Goal: Task Accomplishment & Management: Use online tool/utility

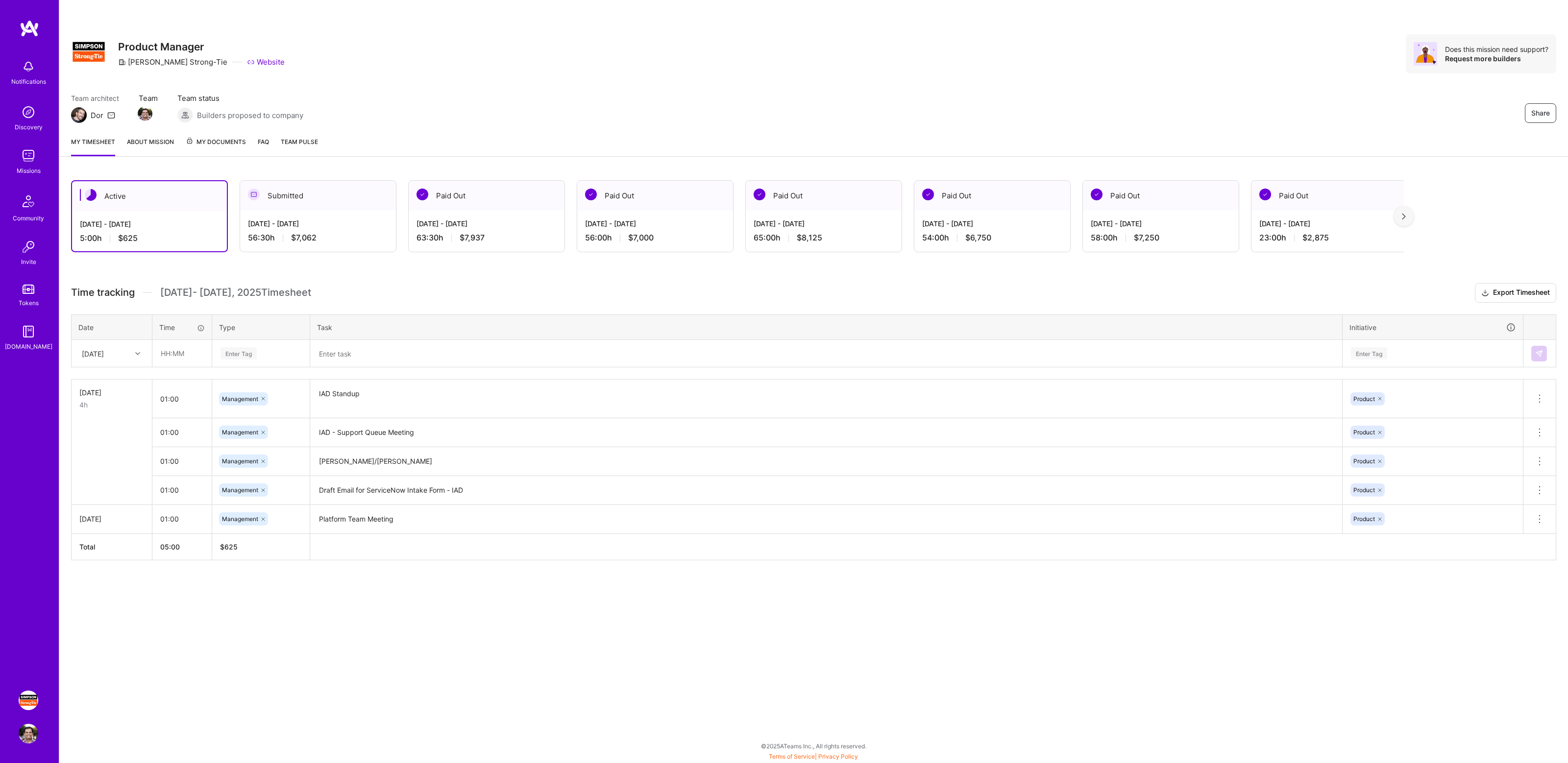
click at [1090, 73] on div "Share Product Manager [PERSON_NAME]-Tie Website Does this mission need support?…" at bounding box center [814, 54] width 1485 height 39
click at [176, 354] on input "text" at bounding box center [182, 353] width 58 height 26
type input "04:00"
type input "manage"
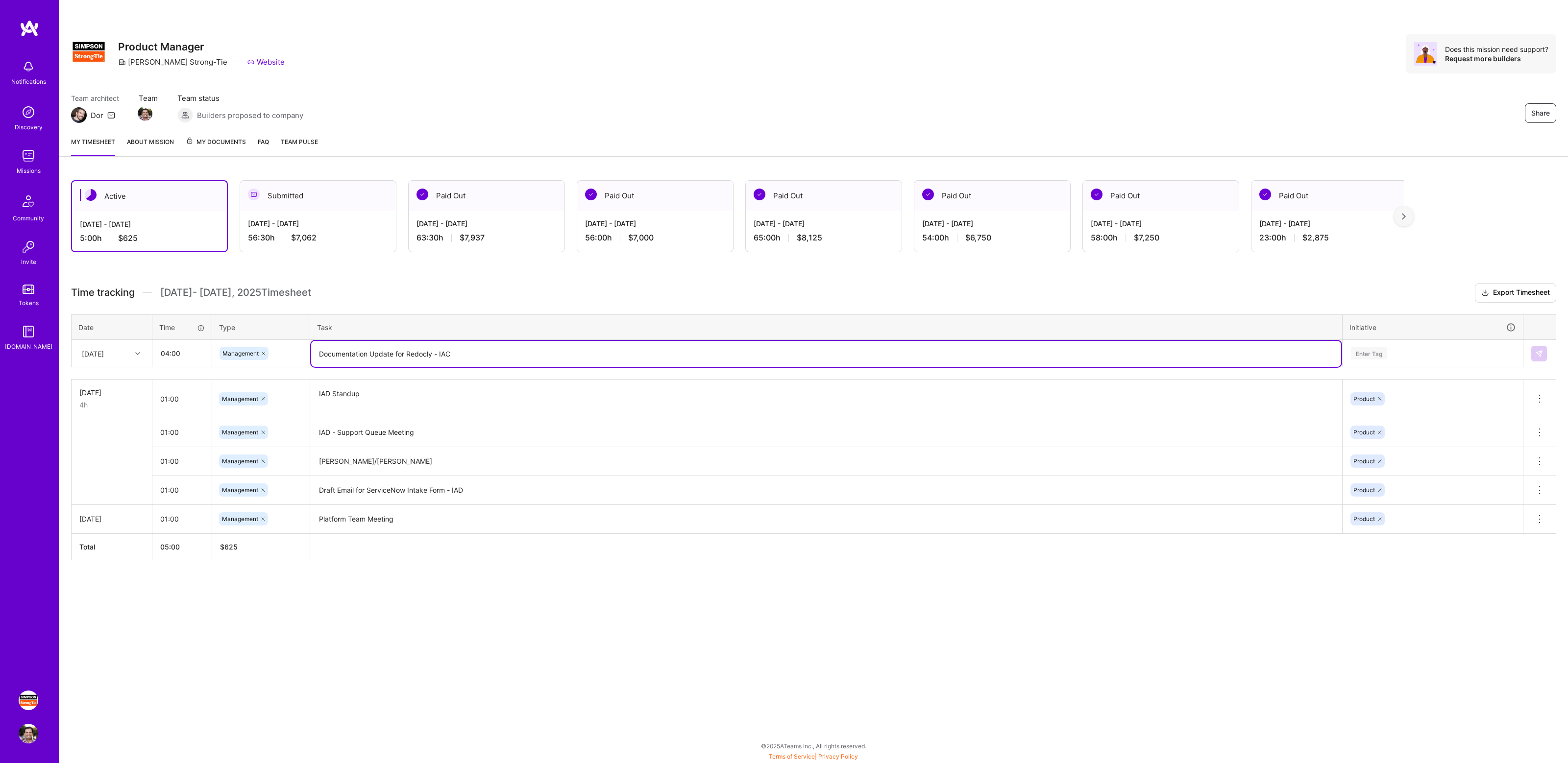
type textarea "Documentation Update for Redocly - IAC"
click at [1416, 342] on div "Enter Tag" at bounding box center [1433, 353] width 179 height 25
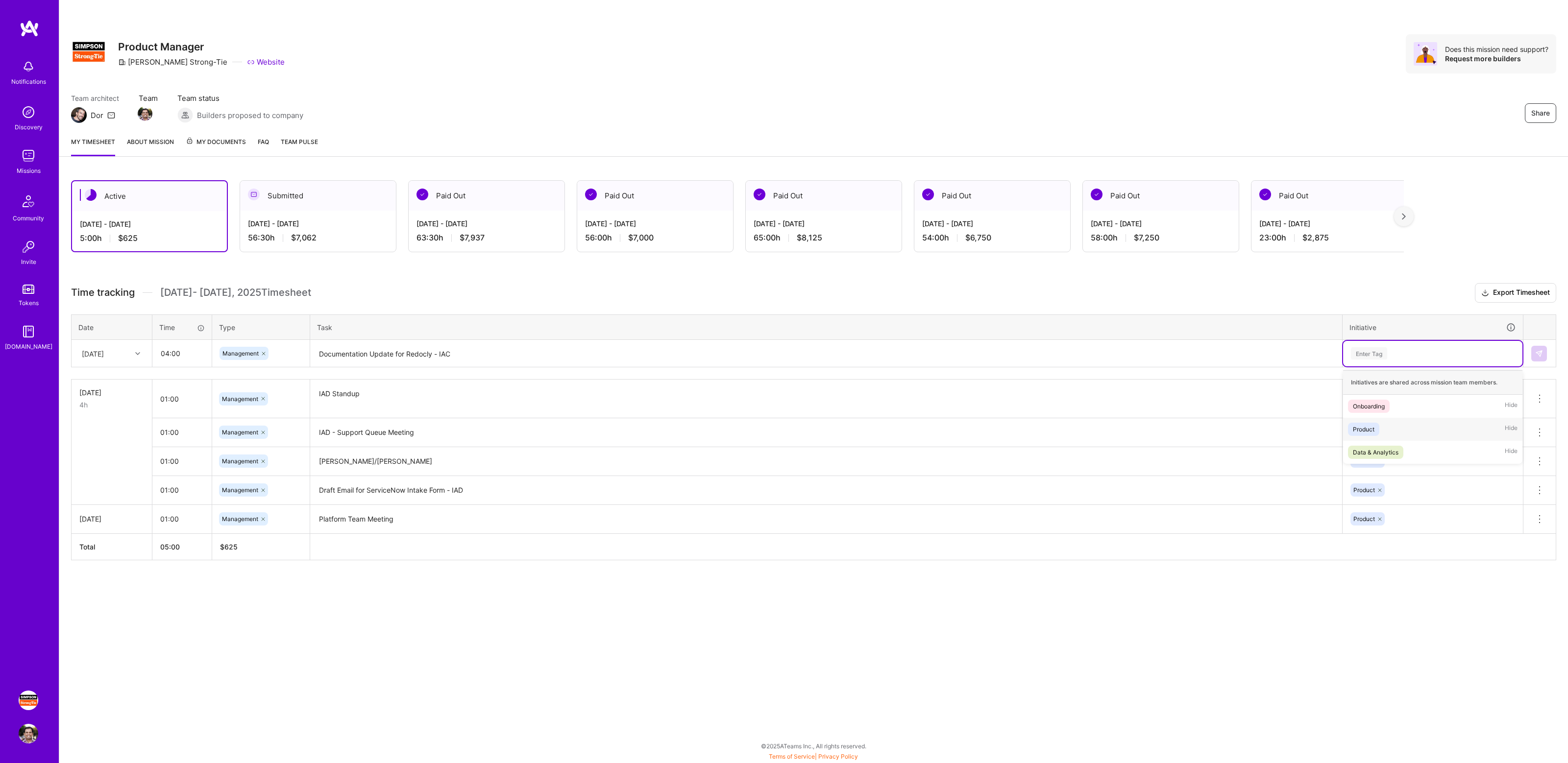
click at [1384, 434] on div "Product Hide" at bounding box center [1433, 429] width 179 height 23
click at [1538, 353] on img at bounding box center [1538, 353] width 8 height 8
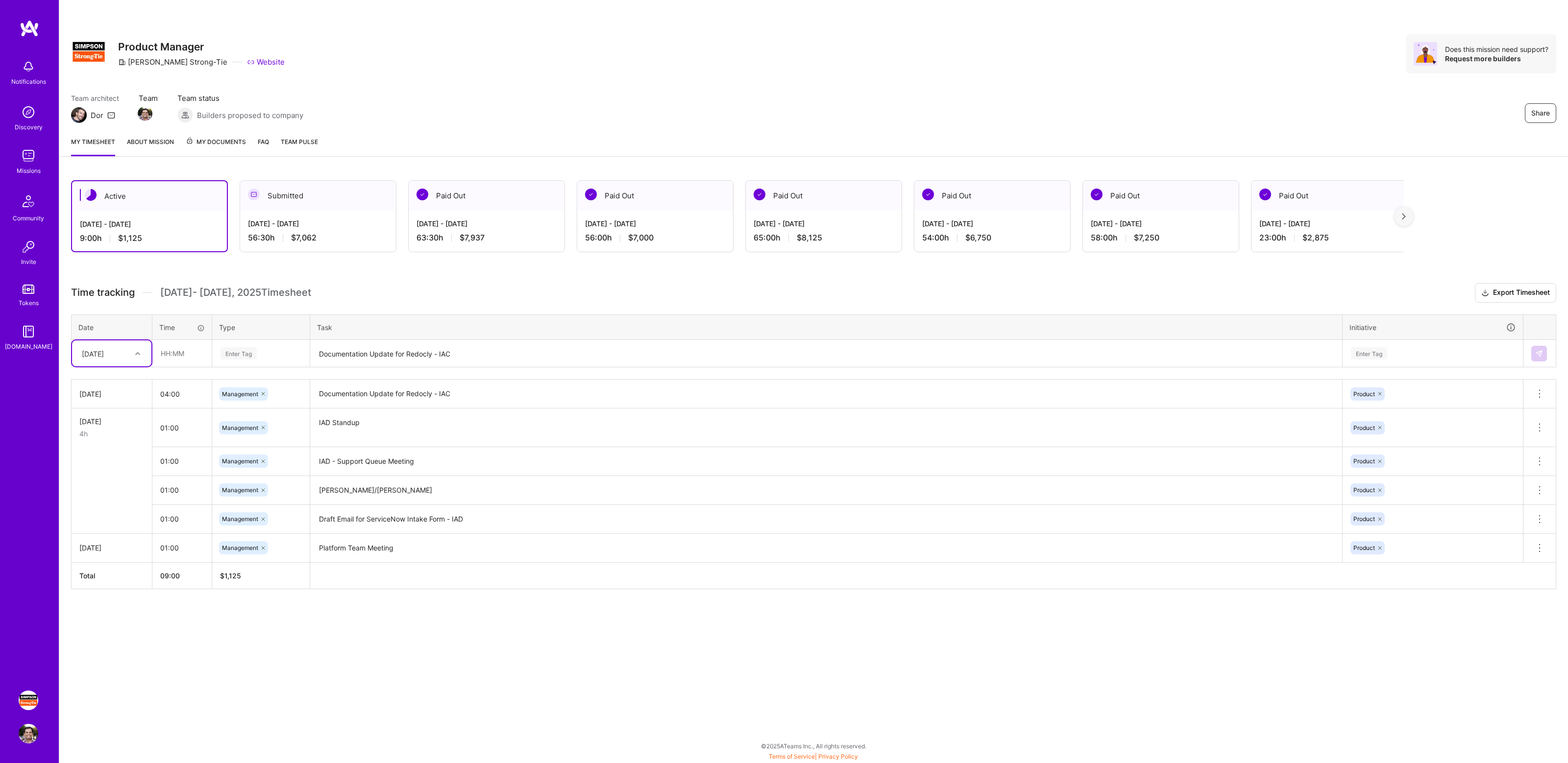
click at [507, 295] on h3 "Time tracking [DATE] - [DATE] Timesheet Export Timesheet" at bounding box center [814, 293] width 1485 height 20
click at [1105, 112] on div "Team architect Dor Team Team status Builders proposed to company Share" at bounding box center [814, 108] width 1485 height 30
click at [860, 270] on div "Active [DATE] - [DATE] 9:00 h $1,125 Submitted [DATE] - [DATE] 56:30 h $7,062 P…" at bounding box center [813, 402] width 1508 height 469
click at [842, 66] on div "Share Product Manager [PERSON_NAME]-Tie Website Does this mission need support?…" at bounding box center [814, 54] width 1485 height 39
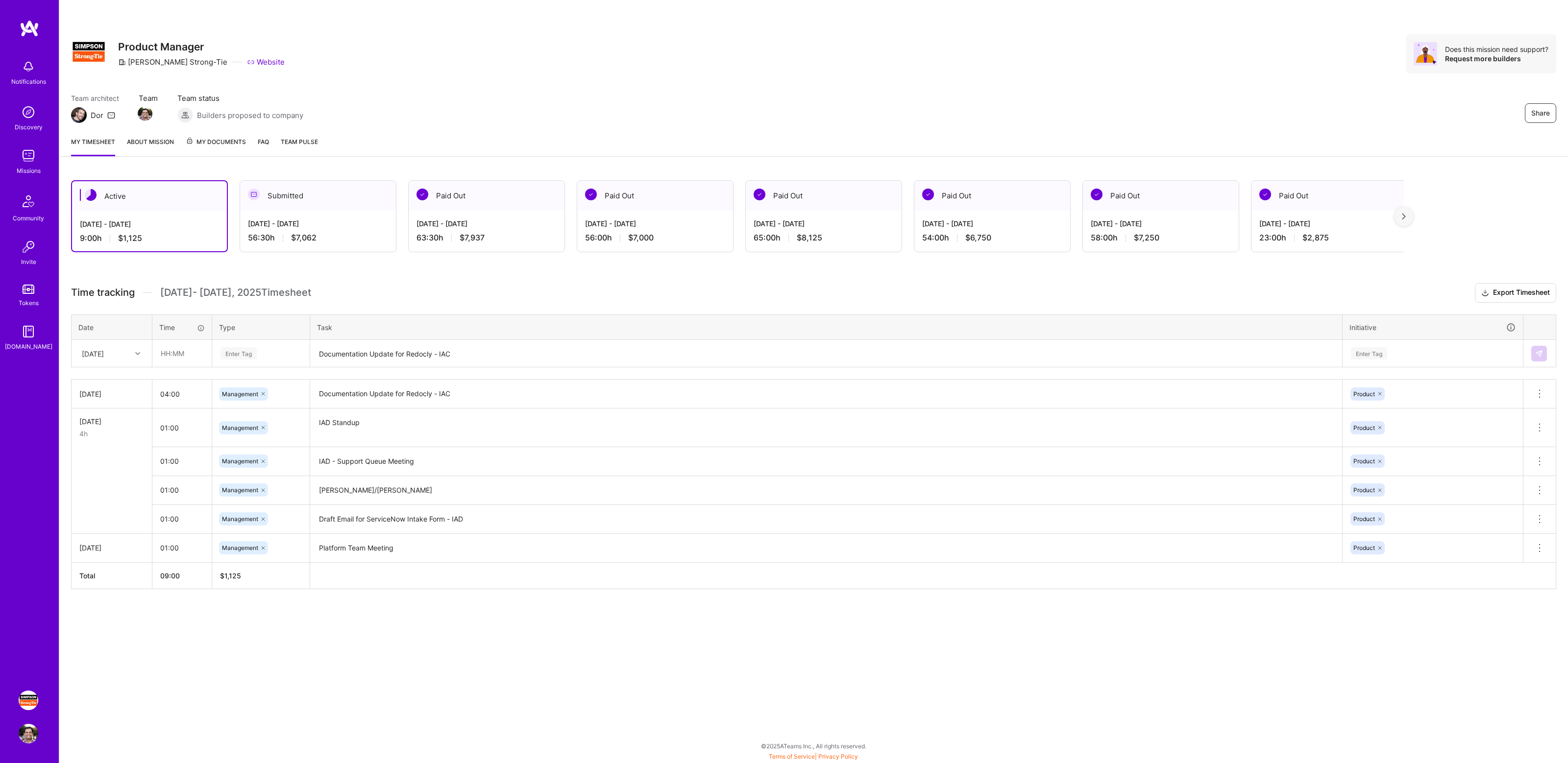
click at [701, 77] on div "Share Product Manager [PERSON_NAME]-Tie Website Does this mission need support?…" at bounding box center [813, 65] width 1508 height 129
click at [730, 77] on div "Share Product Manager [PERSON_NAME]-Tie Website Does this mission need support?…" at bounding box center [813, 65] width 1508 height 129
click at [171, 361] on input "text" at bounding box center [182, 353] width 58 height 26
type input "01:00"
type input "mana"
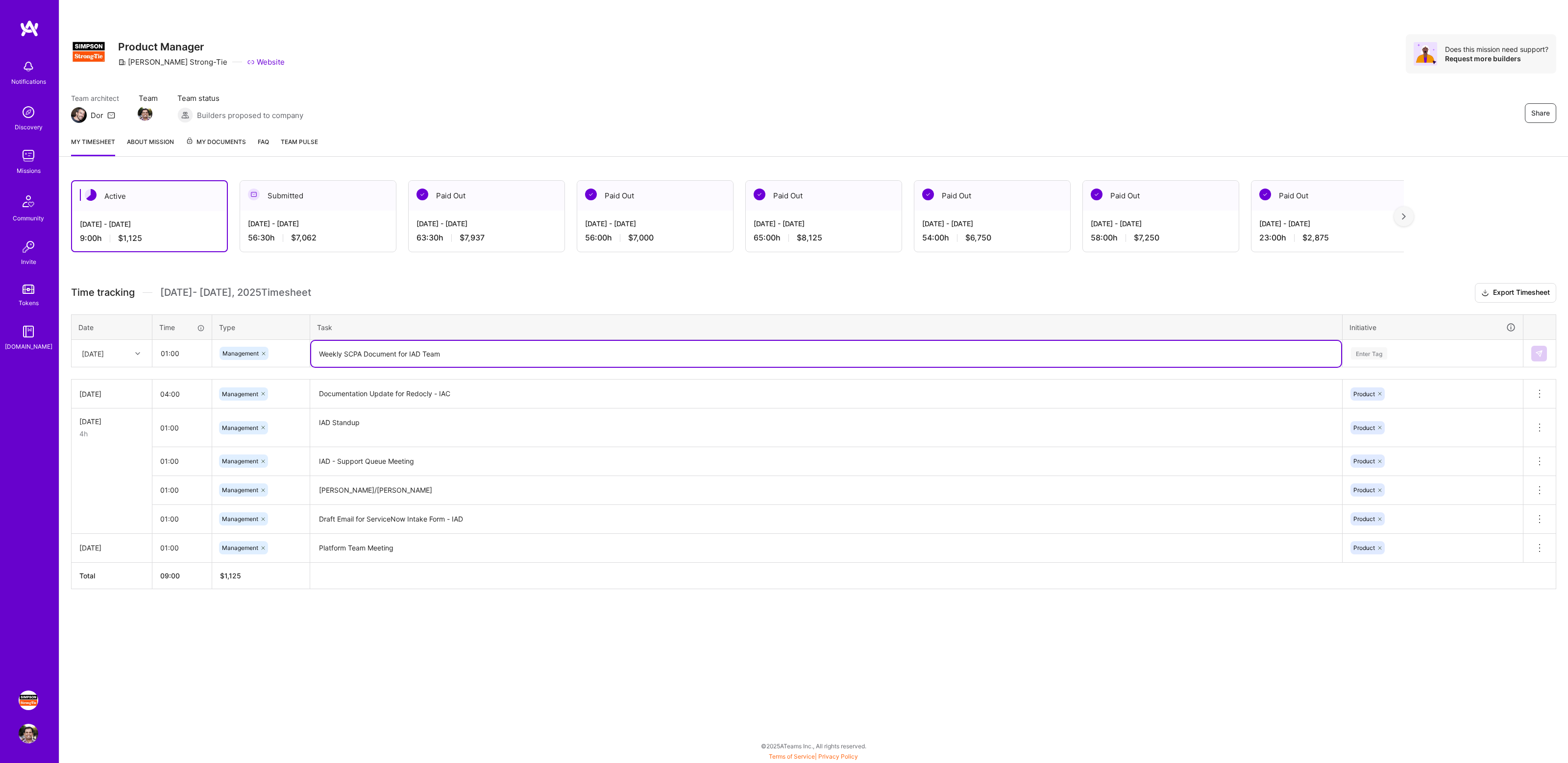
type textarea "Weekly SCPA Document for IAD Team"
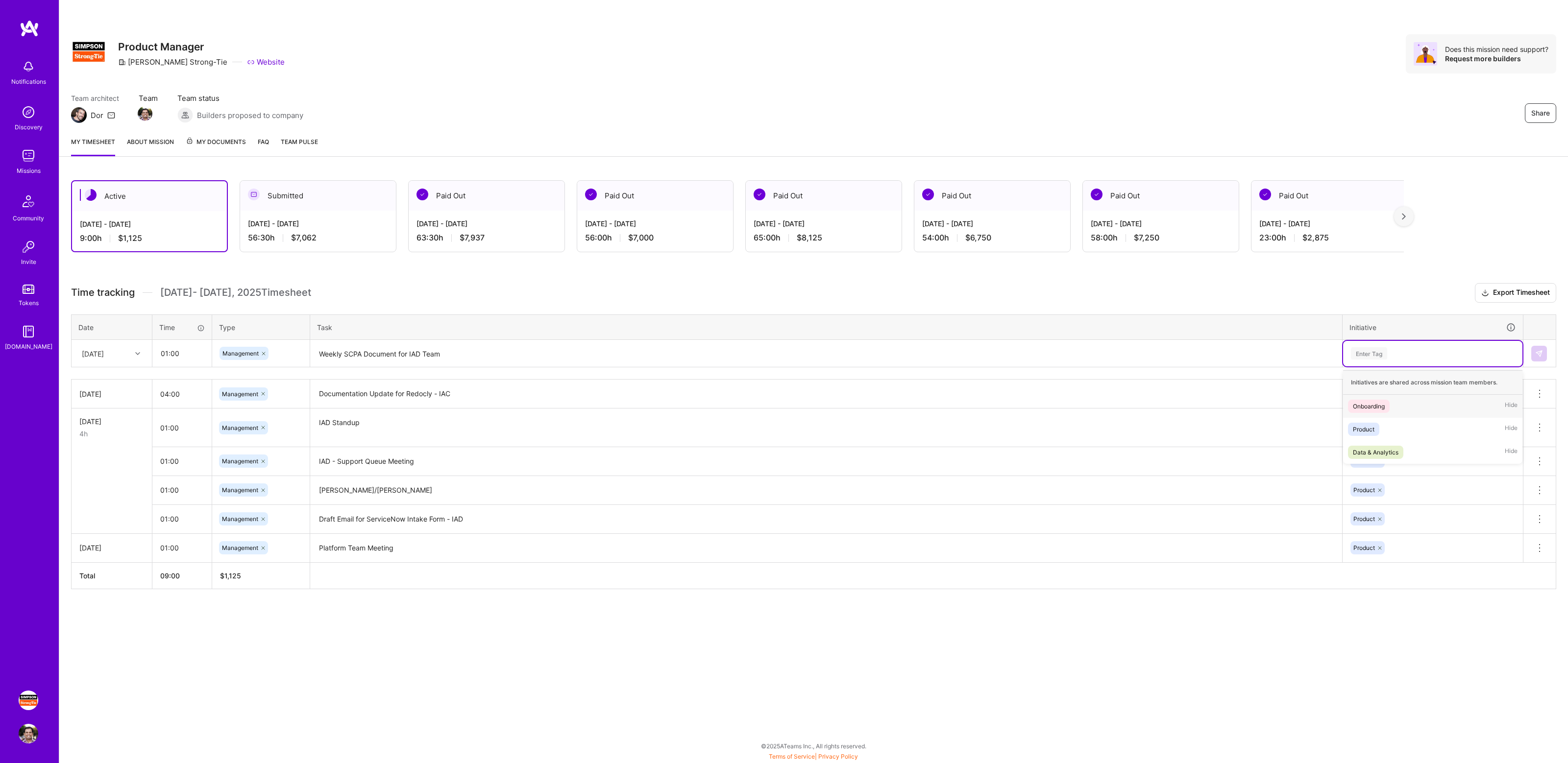
click at [1404, 346] on div "Enter Tag" at bounding box center [1433, 353] width 179 height 25
click at [1379, 425] on span "Product" at bounding box center [1363, 429] width 31 height 14
click at [1540, 346] on button at bounding box center [1539, 354] width 16 height 16
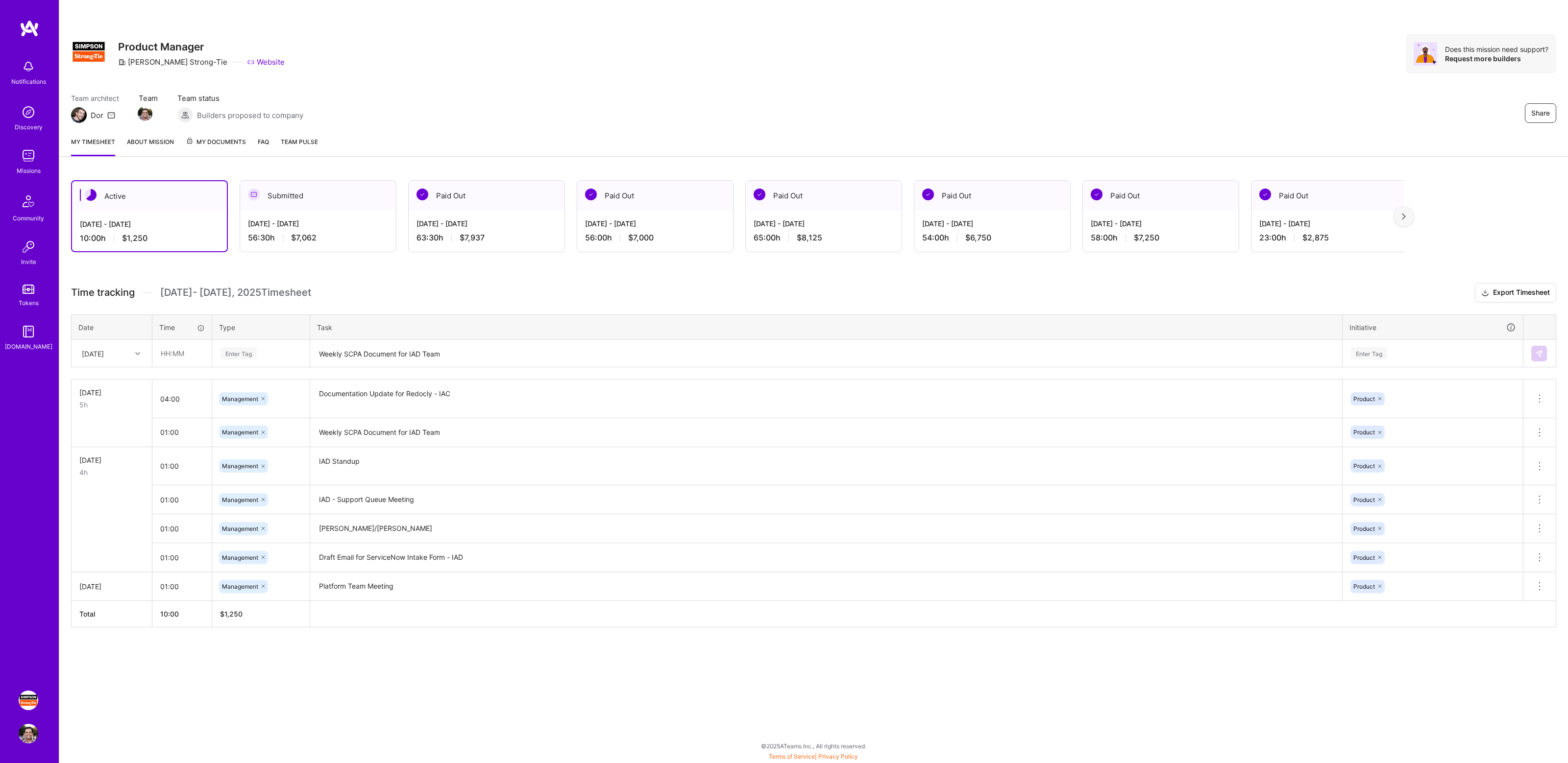
click at [409, 273] on div "Active [DATE] - [DATE] 10:00 h $1,250 Submitted [DATE] - [DATE] 56:30 h $7,062 …" at bounding box center [813, 421] width 1508 height 507
click at [453, 275] on div "Active [DATE] - [DATE] 10:00 h $1,250 Submitted [DATE] - [DATE] 56:30 h $7,062 …" at bounding box center [813, 421] width 1508 height 507
click at [397, 40] on div "Share Product Manager [PERSON_NAME]-Tie Website Does this mission need support?…" at bounding box center [814, 54] width 1485 height 39
